Goal: Obtain resource: Download file/media

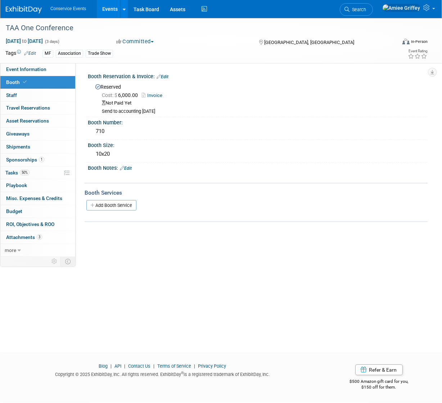
click at [111, 7] on link "Events" at bounding box center [110, 9] width 26 height 18
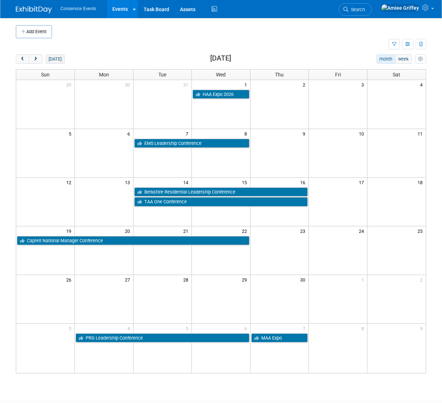
click at [55, 59] on button "today" at bounding box center [55, 58] width 19 height 9
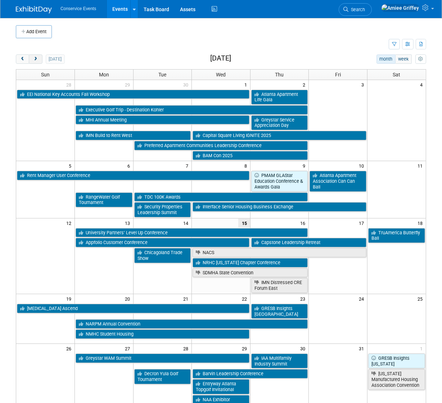
click at [39, 59] on button "next" at bounding box center [35, 58] width 13 height 9
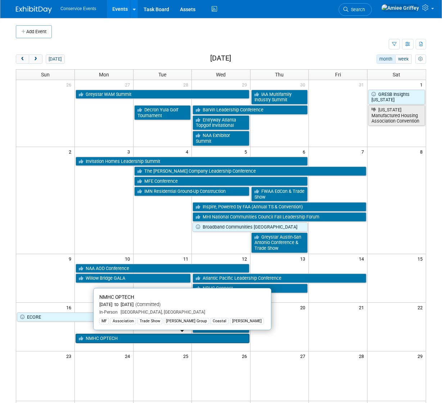
click at [132, 338] on link "NMHC OPTECH" at bounding box center [163, 338] width 174 height 9
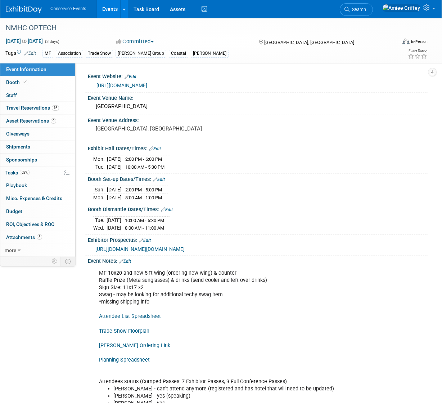
click at [134, 319] on link "Attendee List Spreadsheet" at bounding box center [130, 316] width 62 height 6
click at [134, 363] on link "Planning Spreadsheet" at bounding box center [124, 360] width 51 height 6
